Goal: Use online tool/utility: Utilize a website feature to perform a specific function

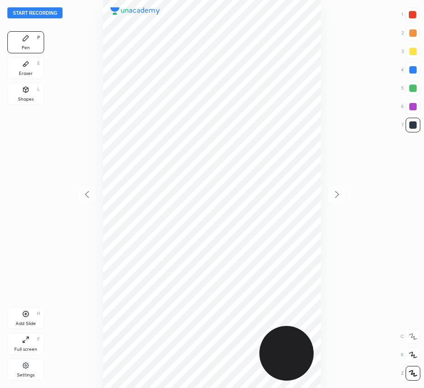
scroll to position [388, 277]
click at [39, 10] on button "Start recording" at bounding box center [34, 12] width 55 height 11
drag, startPoint x: 413, startPoint y: 13, endPoint x: 396, endPoint y: 32, distance: 25.7
click at [414, 13] on div at bounding box center [412, 14] width 7 height 7
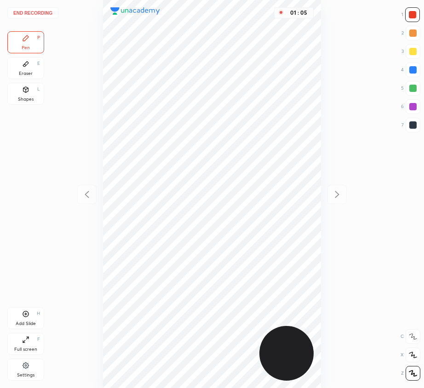
click at [414, 64] on div at bounding box center [412, 70] width 15 height 15
click at [24, 312] on icon at bounding box center [26, 314] width 6 height 6
drag, startPoint x: 88, startPoint y: 197, endPoint x: 83, endPoint y: 181, distance: 17.0
click at [88, 197] on icon at bounding box center [86, 194] width 11 height 11
click at [340, 190] on icon at bounding box center [336, 194] width 11 height 11
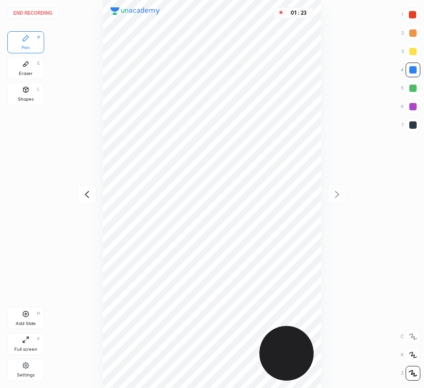
click at [87, 199] on div at bounding box center [86, 194] width 19 height 19
drag, startPoint x: 335, startPoint y: 194, endPoint x: 327, endPoint y: 185, distance: 11.8
click at [334, 194] on icon at bounding box center [336, 194] width 11 height 11
drag, startPoint x: 415, startPoint y: 11, endPoint x: 345, endPoint y: 48, distance: 79.4
click at [415, 11] on div at bounding box center [412, 14] width 15 height 15
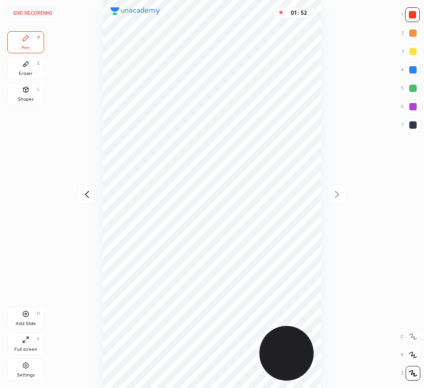
drag, startPoint x: 36, startPoint y: 73, endPoint x: 94, endPoint y: 188, distance: 129.7
click at [38, 77] on div "Eraser E" at bounding box center [25, 68] width 37 height 22
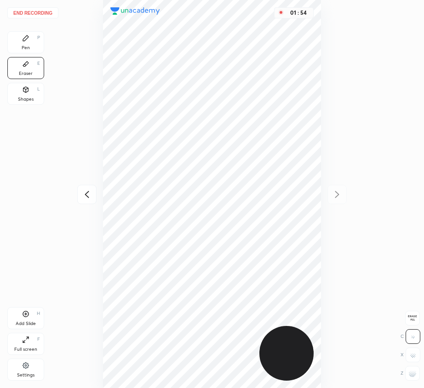
click at [30, 48] on div "Pen P" at bounding box center [25, 42] width 37 height 22
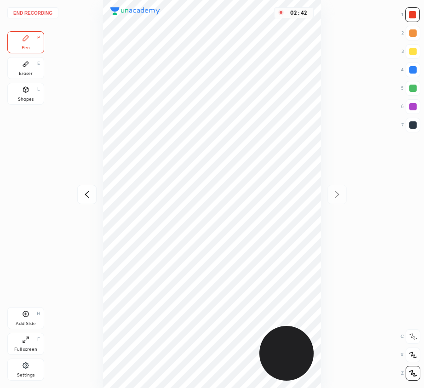
click at [23, 313] on icon at bounding box center [25, 313] width 7 height 7
drag, startPoint x: 26, startPoint y: 318, endPoint x: 21, endPoint y: 325, distance: 8.5
click at [26, 319] on div "Add Slide H" at bounding box center [25, 318] width 37 height 22
click at [415, 70] on div at bounding box center [412, 69] width 7 height 7
click at [89, 192] on icon at bounding box center [86, 194] width 11 height 11
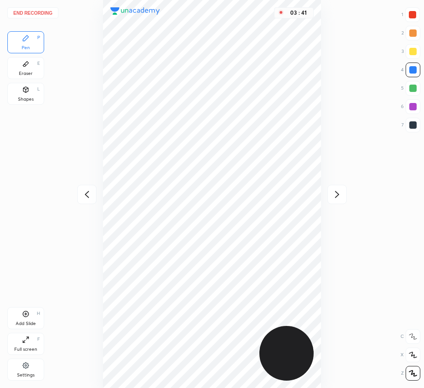
click at [338, 191] on icon at bounding box center [336, 194] width 11 height 11
click at [91, 192] on icon at bounding box center [86, 194] width 11 height 11
click at [330, 193] on div at bounding box center [336, 194] width 19 height 19
click at [86, 194] on icon at bounding box center [86, 194] width 11 height 11
click at [88, 193] on icon at bounding box center [86, 194] width 11 height 11
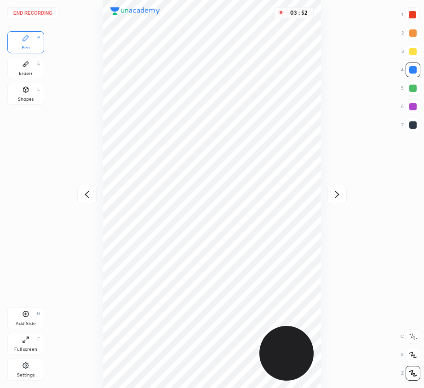
click at [337, 194] on icon at bounding box center [336, 194] width 11 height 11
click at [338, 194] on icon at bounding box center [337, 194] width 4 height 7
click at [414, 87] on div at bounding box center [412, 88] width 7 height 7
click at [26, 315] on icon at bounding box center [25, 313] width 7 height 7
click at [90, 189] on icon at bounding box center [86, 194] width 11 height 11
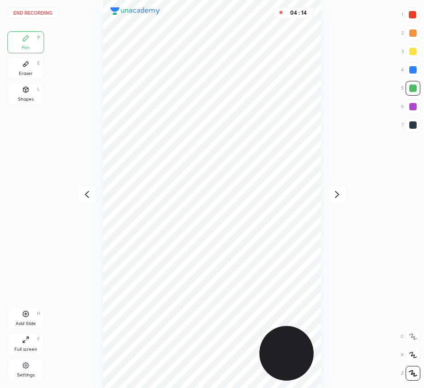
click at [90, 192] on icon at bounding box center [86, 194] width 11 height 11
click at [89, 193] on icon at bounding box center [86, 194] width 11 height 11
click at [338, 193] on icon at bounding box center [336, 194] width 11 height 11
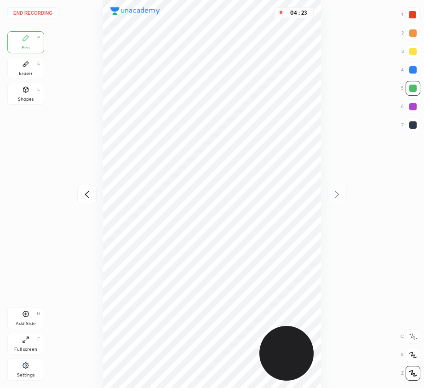
click at [84, 198] on icon at bounding box center [86, 194] width 11 height 11
drag, startPoint x: 84, startPoint y: 196, endPoint x: 82, endPoint y: 191, distance: 5.4
click at [83, 197] on icon at bounding box center [86, 194] width 11 height 11
click at [84, 192] on icon at bounding box center [86, 194] width 11 height 11
click at [337, 193] on icon at bounding box center [336, 194] width 11 height 11
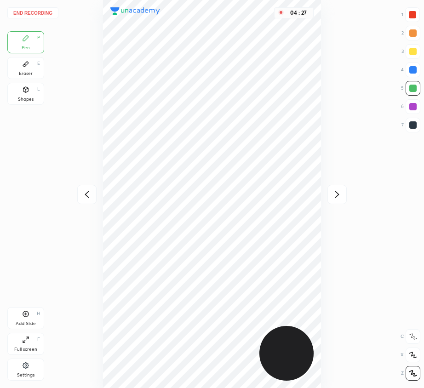
click at [338, 193] on icon at bounding box center [336, 194] width 11 height 11
click at [339, 193] on icon at bounding box center [336, 194] width 11 height 11
click at [90, 193] on icon at bounding box center [86, 194] width 11 height 11
click at [91, 191] on icon at bounding box center [86, 194] width 11 height 11
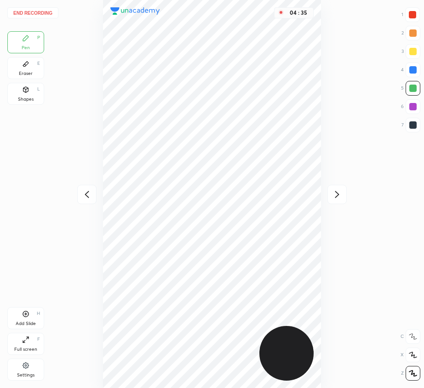
click at [335, 193] on icon at bounding box center [336, 194] width 11 height 11
click at [341, 199] on icon at bounding box center [336, 194] width 11 height 11
click at [91, 196] on icon at bounding box center [86, 194] width 11 height 11
click at [91, 195] on icon at bounding box center [86, 194] width 11 height 11
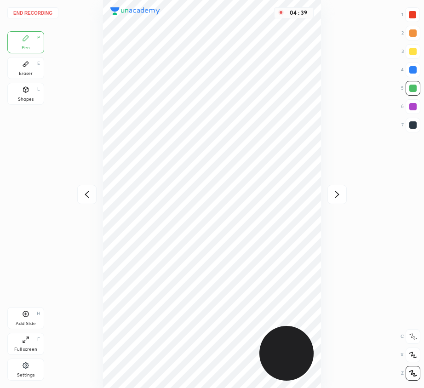
click at [92, 195] on div at bounding box center [86, 194] width 19 height 19
click at [336, 193] on icon at bounding box center [336, 194] width 11 height 11
click at [335, 193] on icon at bounding box center [336, 194] width 11 height 11
click at [336, 193] on icon at bounding box center [336, 194] width 11 height 11
click at [414, 66] on div at bounding box center [412, 70] width 15 height 15
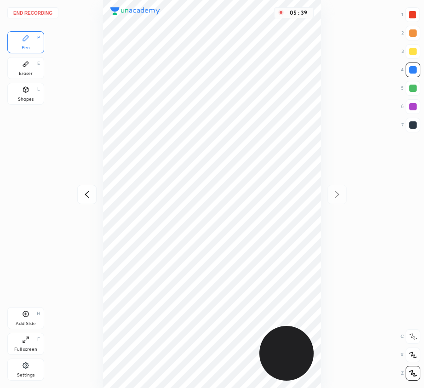
click at [41, 12] on button "End recording" at bounding box center [32, 12] width 51 height 11
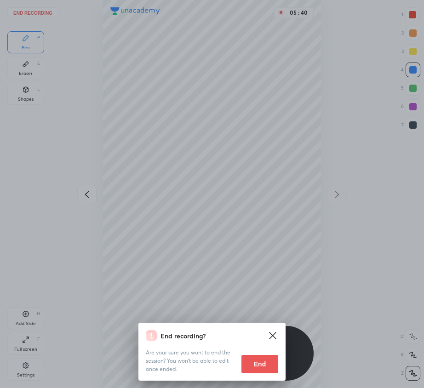
click at [268, 361] on button "End" at bounding box center [259, 364] width 37 height 18
